Goal: Information Seeking & Learning: Learn about a topic

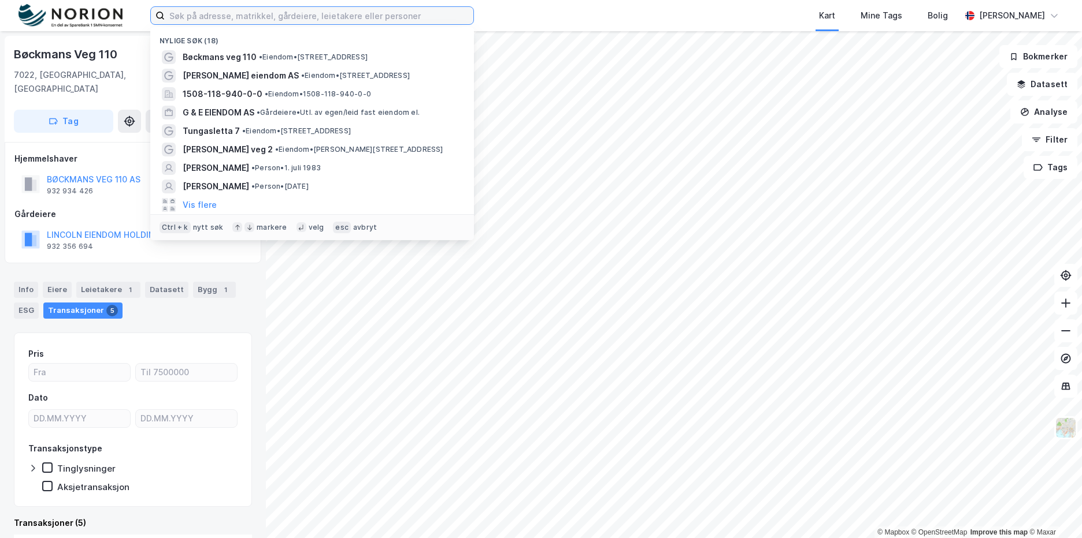
click at [272, 17] on input at bounding box center [319, 15] width 309 height 17
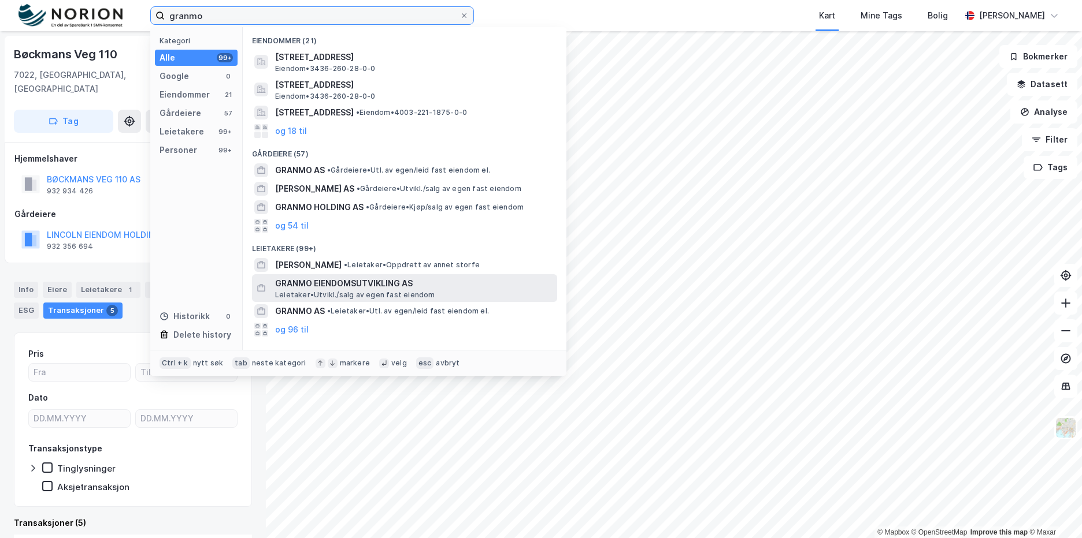
type input "granmo"
click at [314, 286] on span "GRANMO EIENDOMSUTVIKLING AS" at bounding box center [413, 284] width 277 height 14
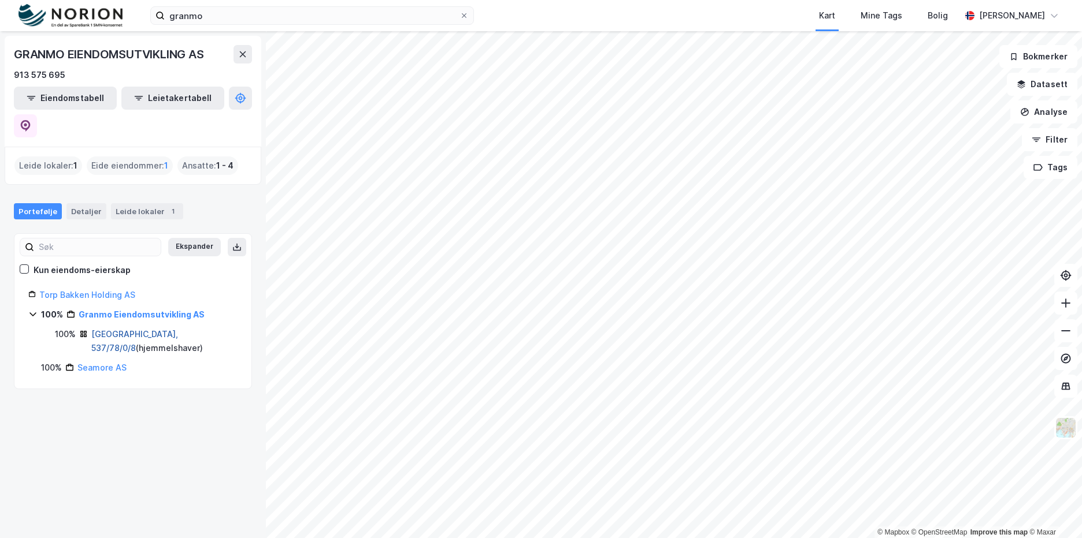
click at [123, 329] on link "[GEOGRAPHIC_DATA], 537/78/0/8" at bounding box center [134, 341] width 87 height 24
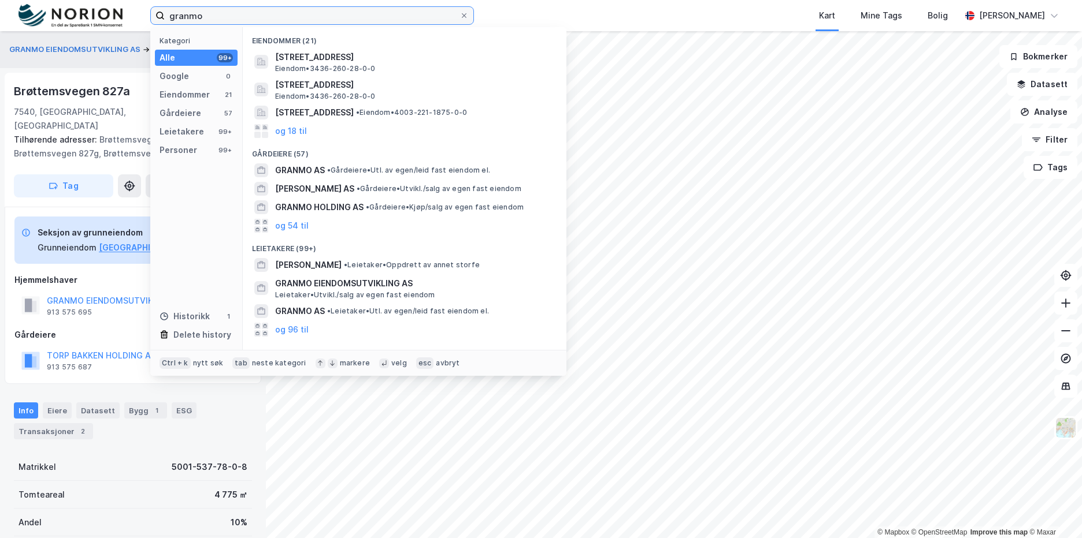
drag, startPoint x: 217, startPoint y: 14, endPoint x: 155, endPoint y: 15, distance: 61.8
click at [155, 15] on label "granmo" at bounding box center [312, 15] width 324 height 18
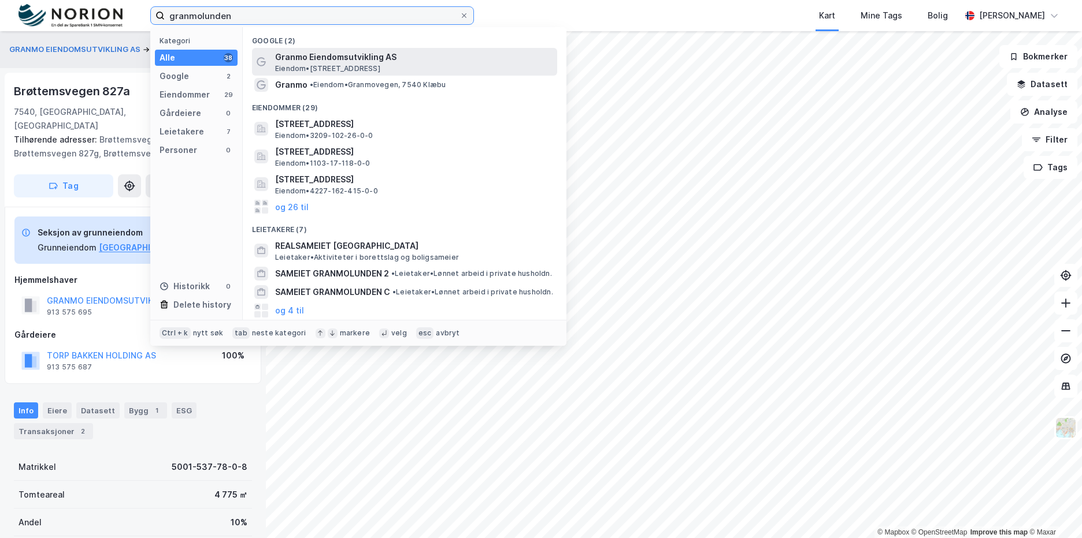
type input "granmolunden"
click at [299, 58] on span "Granmo Eiendomsutvikling AS" at bounding box center [413, 57] width 277 height 14
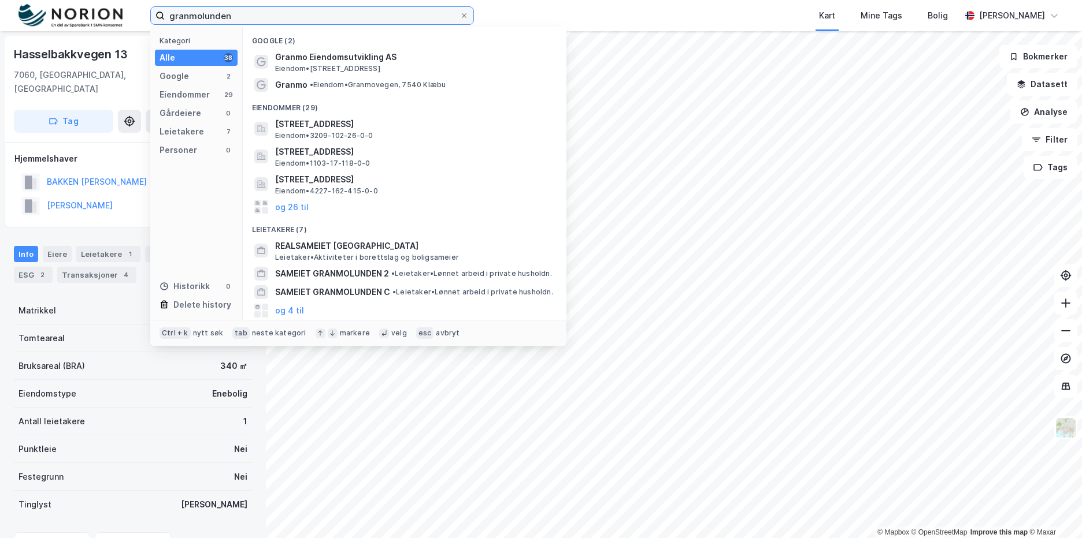
click at [233, 12] on input "granmolunden" at bounding box center [312, 15] width 295 height 17
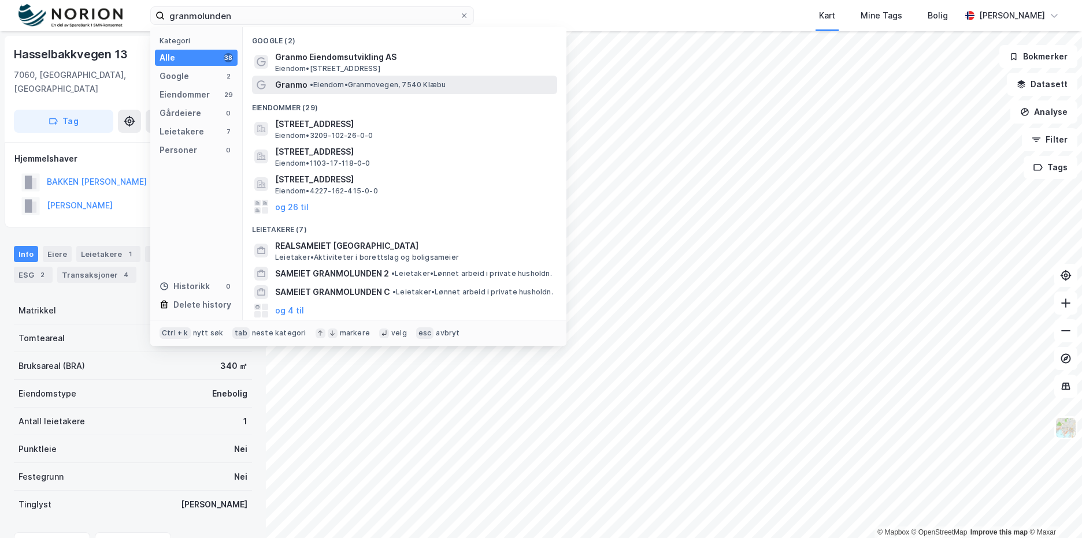
click at [306, 80] on span "Granmo" at bounding box center [291, 85] width 32 height 14
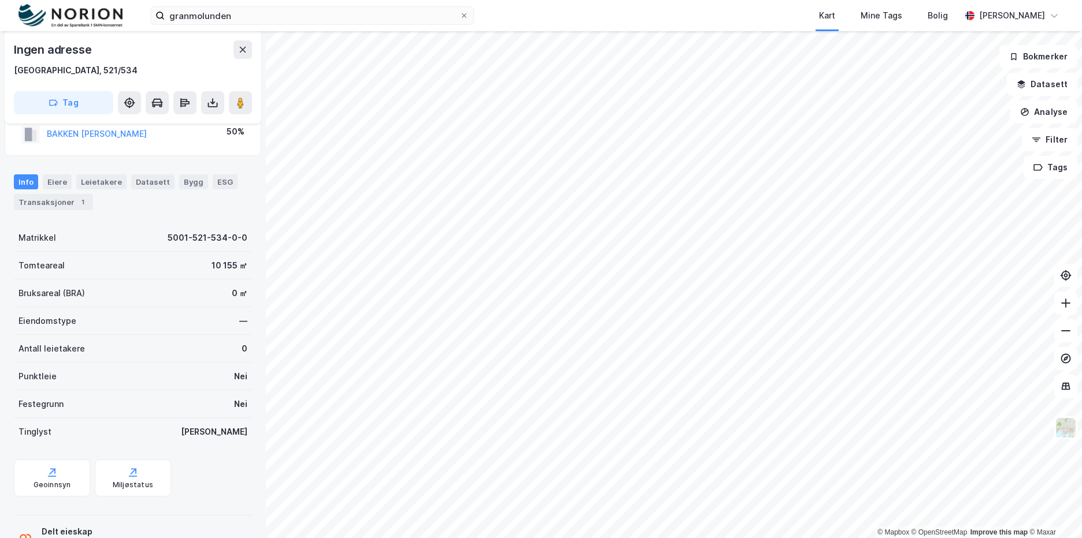
scroll to position [101, 0]
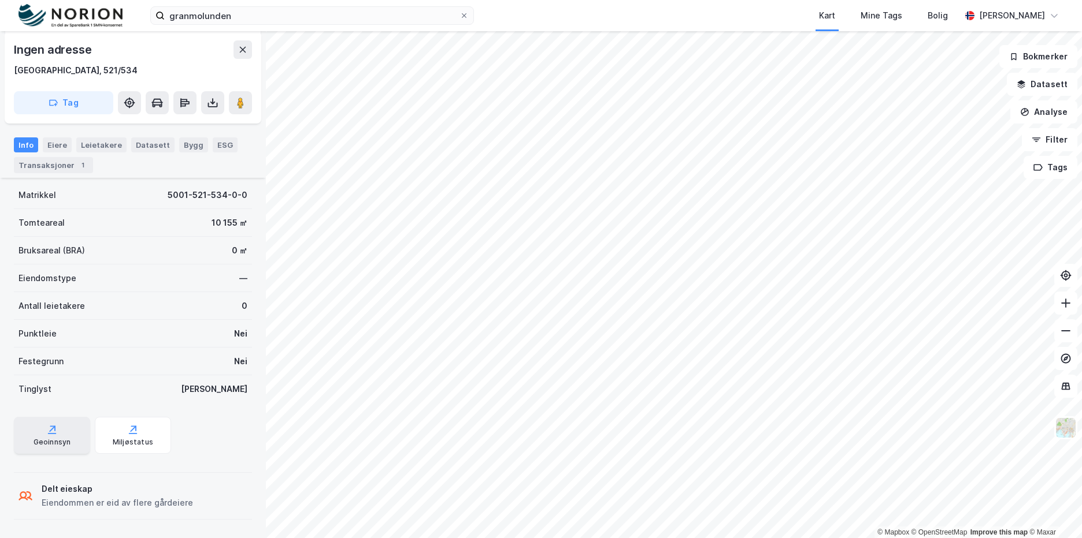
click at [50, 436] on icon at bounding box center [52, 430] width 12 height 12
click at [1041, 92] on button "Datasett" at bounding box center [1041, 84] width 70 height 23
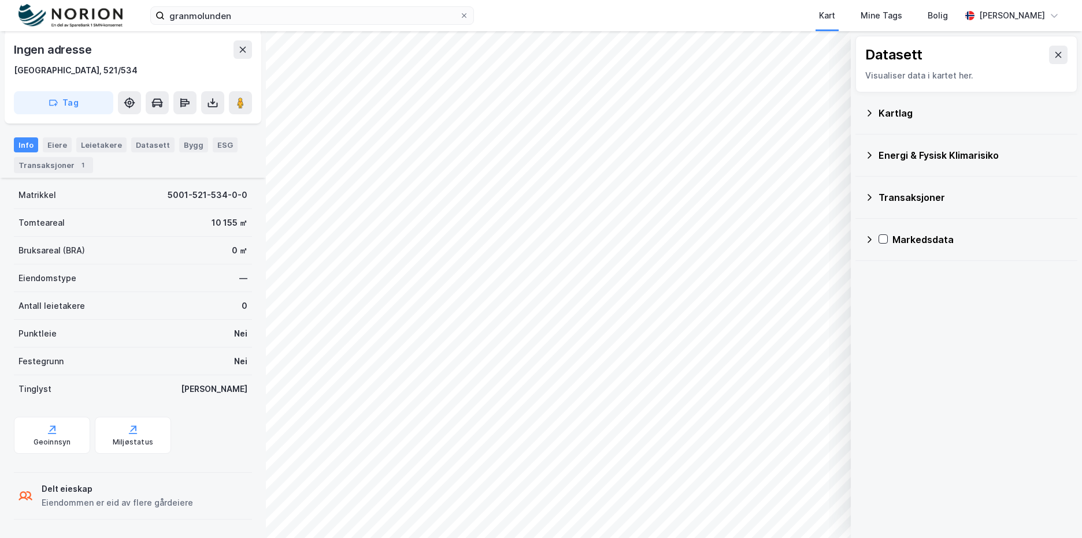
click at [904, 119] on div "Kartlag" at bounding box center [973, 113] width 190 height 14
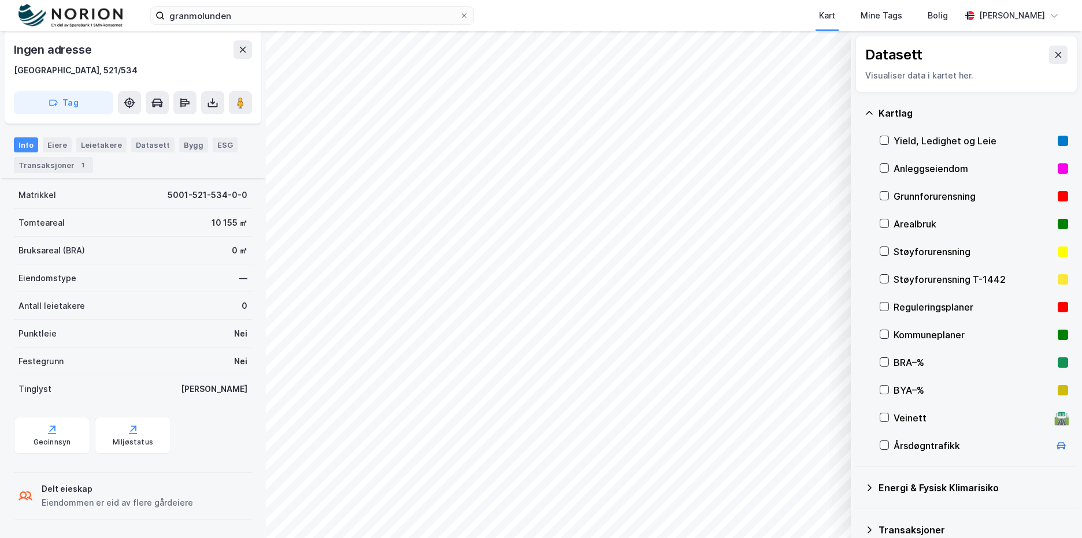
click at [906, 359] on div "BRA–%" at bounding box center [972, 363] width 159 height 14
click at [886, 388] on icon at bounding box center [884, 390] width 8 height 8
click at [884, 362] on icon at bounding box center [884, 362] width 8 height 8
click at [884, 388] on icon at bounding box center [884, 390] width 8 height 8
click at [880, 388] on icon at bounding box center [884, 390] width 8 height 8
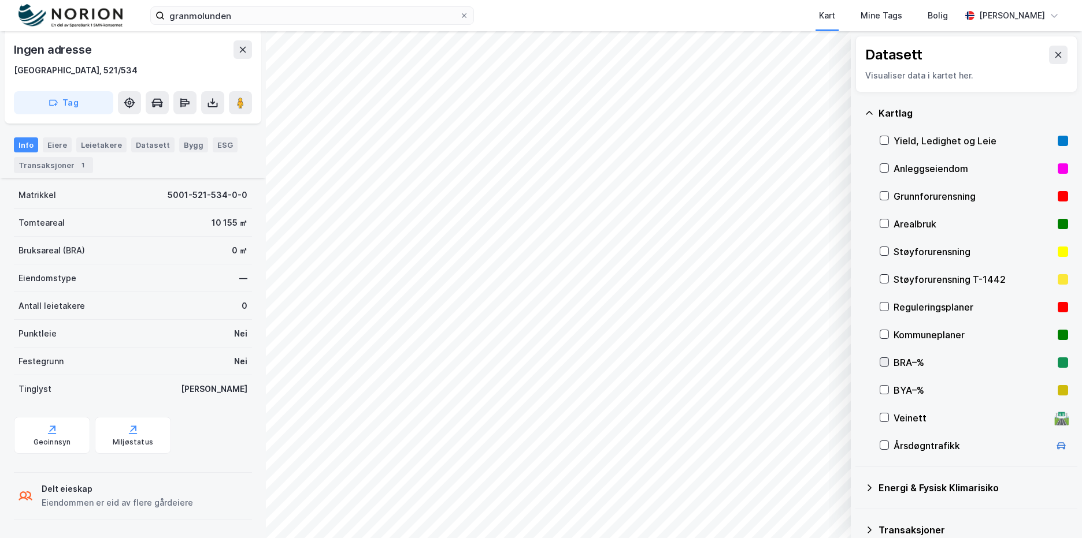
click at [883, 358] on div at bounding box center [883, 362] width 9 height 9
click at [75, 501] on div "Eiendommen er eid av flere gårdeiere" at bounding box center [117, 503] width 151 height 14
click at [913, 365] on div "BRA–%" at bounding box center [972, 363] width 159 height 14
